Goal: Transaction & Acquisition: Download file/media

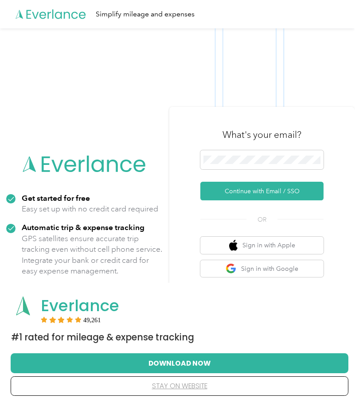
click at [275, 185] on button "Continue with Email / SSO" at bounding box center [262, 191] width 123 height 19
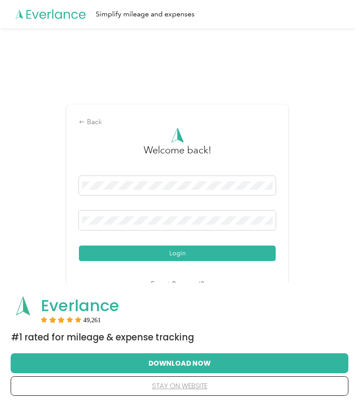
click at [191, 250] on button "Login" at bounding box center [177, 254] width 197 height 16
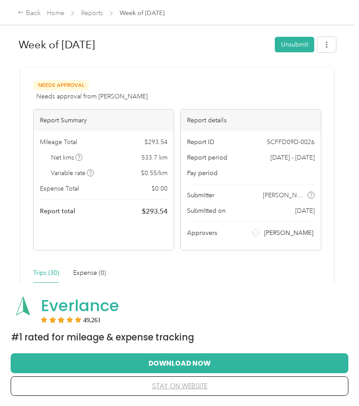
click at [92, 16] on link "Reports" at bounding box center [92, 13] width 22 height 8
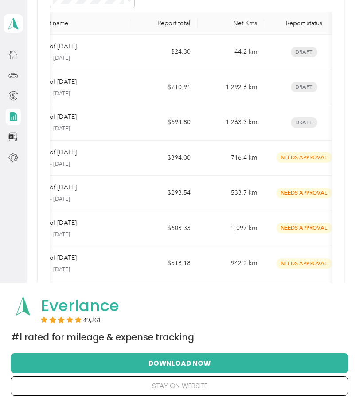
scroll to position [0, 18]
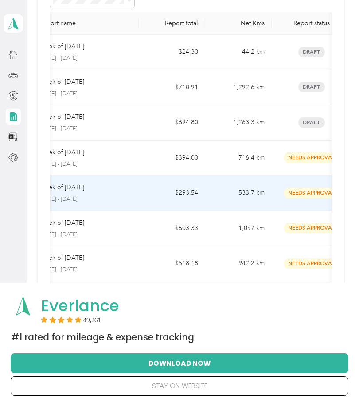
click at [255, 189] on td "533.7 km" at bounding box center [238, 193] width 67 height 35
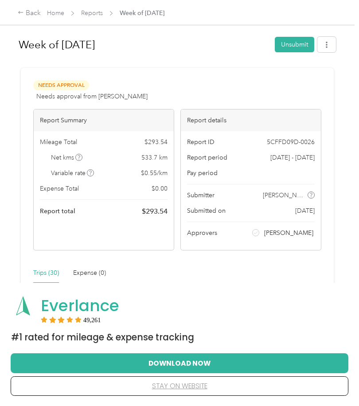
click at [328, 45] on icon "button" at bounding box center [327, 45] width 2 height 6
click at [312, 73] on span "Download" at bounding box center [306, 77] width 29 height 9
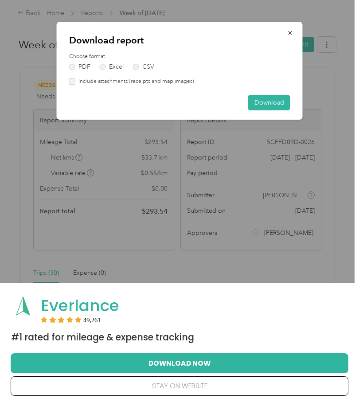
click at [274, 101] on button "Download" at bounding box center [269, 103] width 42 height 16
